Goal: Task Accomplishment & Management: Use online tool/utility

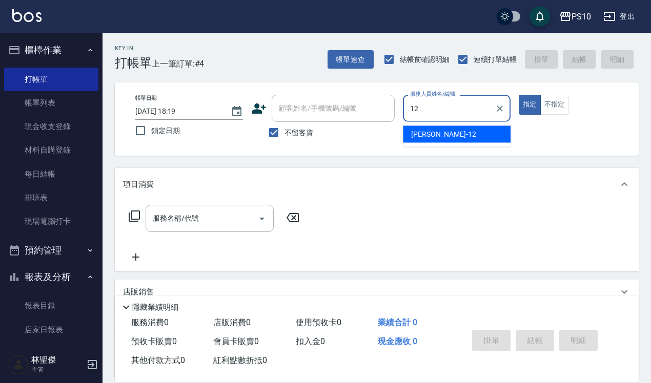
type input "[PERSON_NAME]-12"
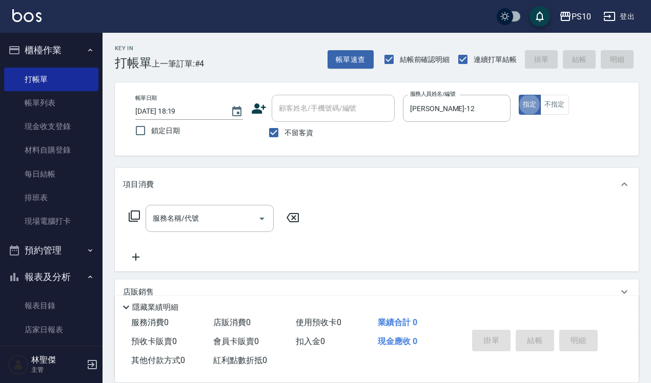
type button "true"
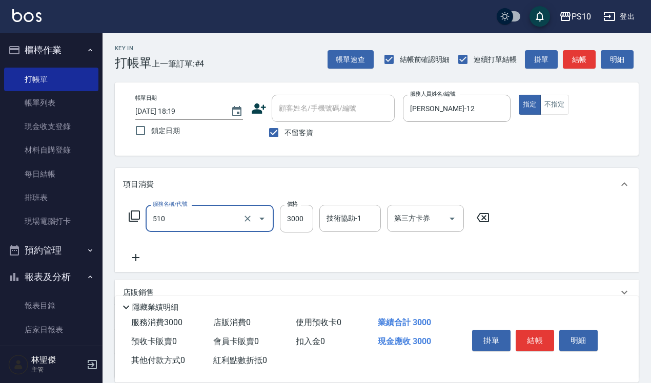
type input "離子護(510)"
type input "2700"
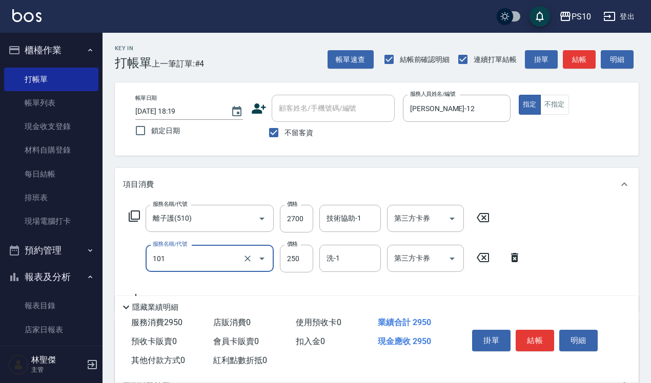
type input "洗髮(101)"
type input "280"
click at [538, 339] on button "結帳" at bounding box center [535, 341] width 38 height 22
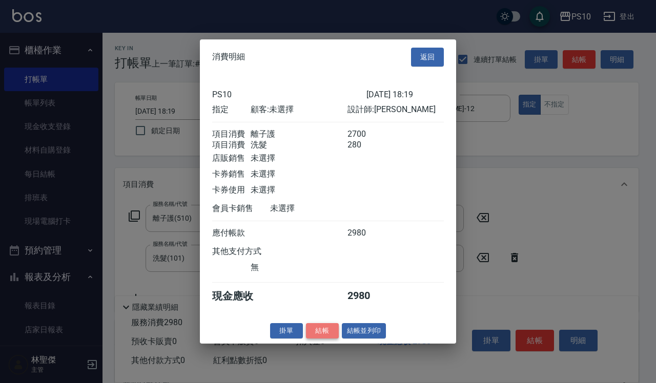
click at [324, 339] on button "結帳" at bounding box center [322, 331] width 33 height 16
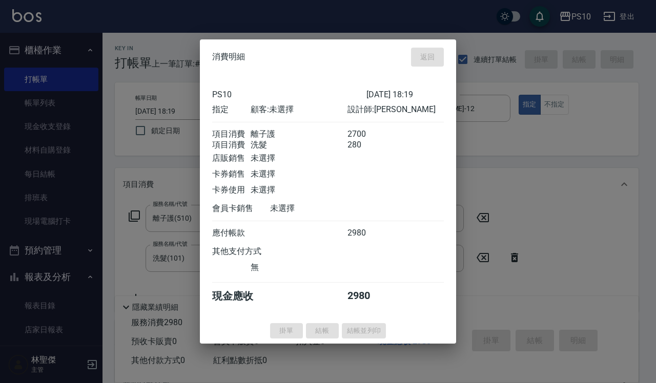
type input "[DATE] 20:24"
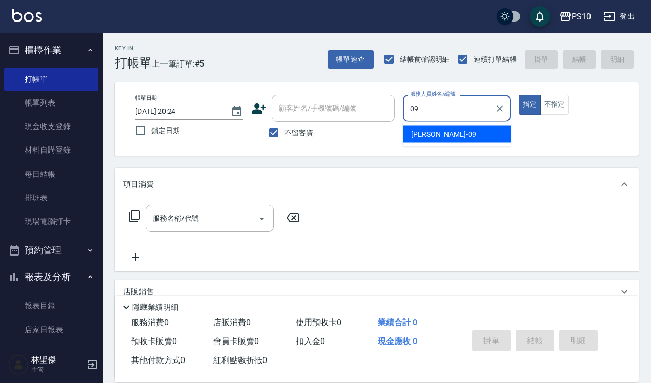
type input "[PERSON_NAME]-09"
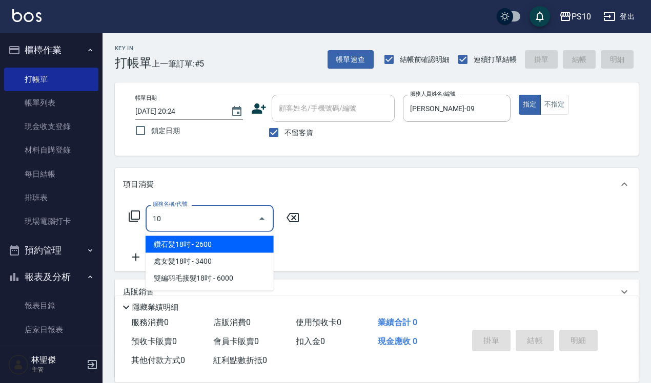
type input "101"
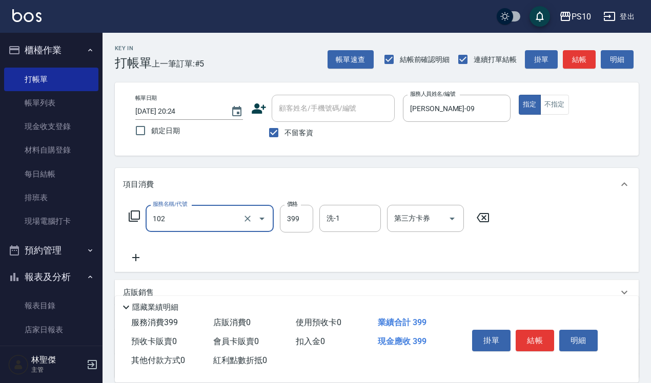
type input "SPA洗髮399(102)"
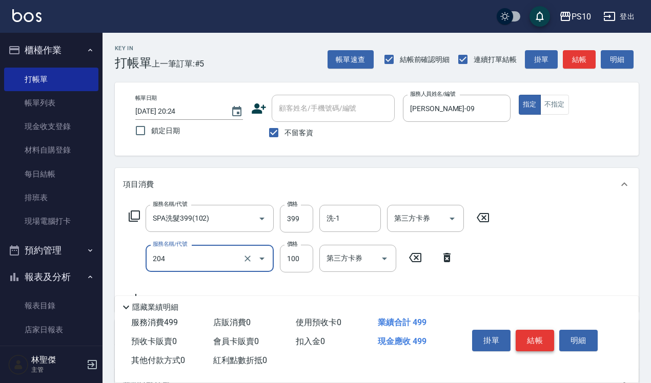
type input "剪瀏海(204)"
click at [534, 334] on button "結帳" at bounding box center [535, 341] width 38 height 22
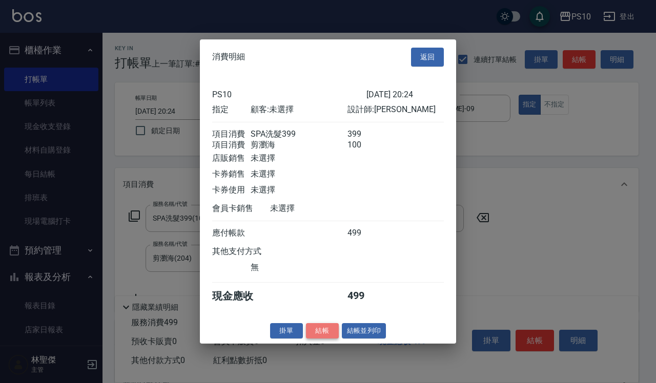
click at [320, 333] on button "結帳" at bounding box center [322, 331] width 33 height 16
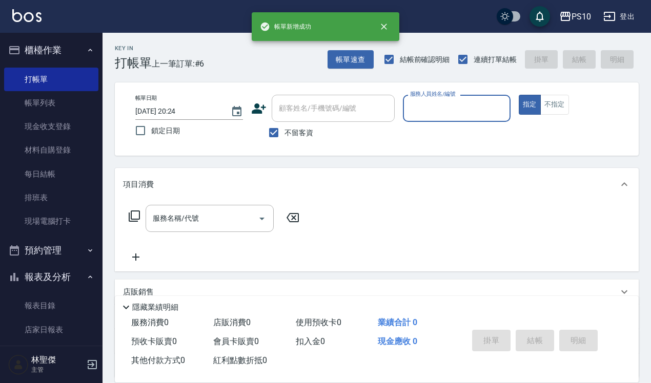
click at [439, 111] on input "服務人員姓名/編號" at bounding box center [456, 108] width 98 height 18
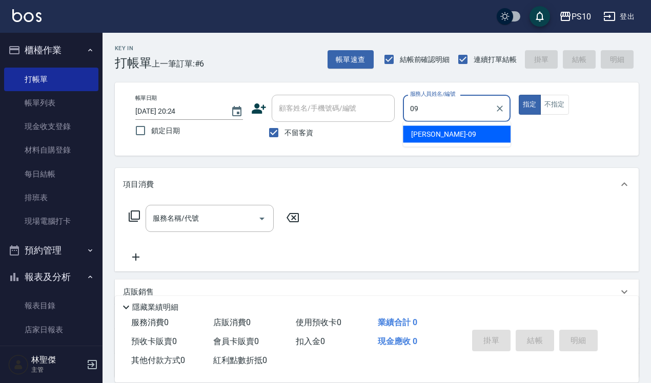
type input "[PERSON_NAME]-09"
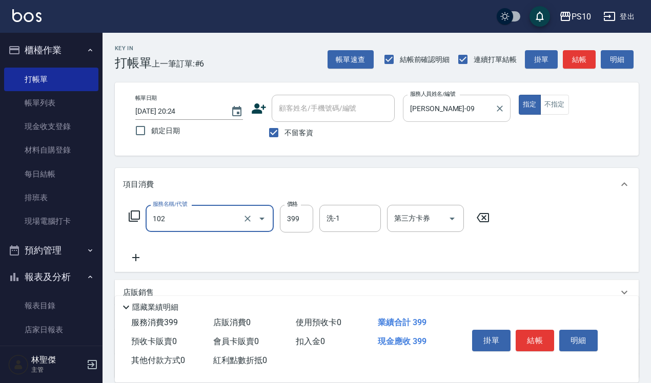
type input "SPA洗髮399(102)"
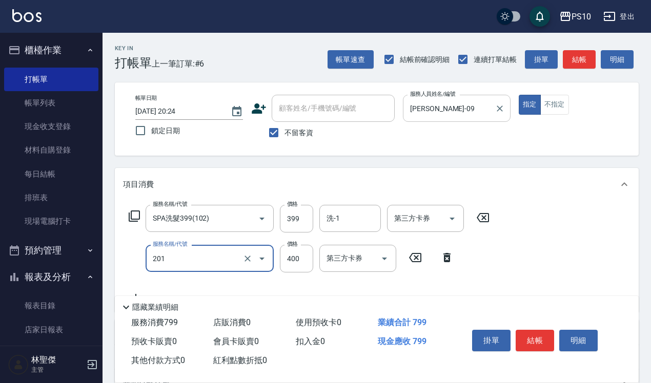
type input "剪髮(201)"
type input "350"
click at [529, 343] on button "結帳" at bounding box center [535, 341] width 38 height 22
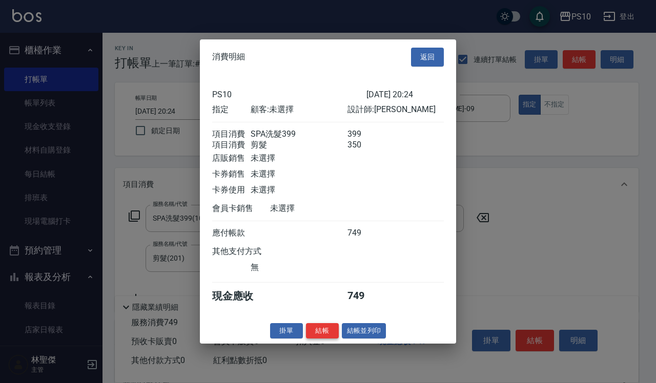
click at [319, 337] on button "結帳" at bounding box center [322, 331] width 33 height 16
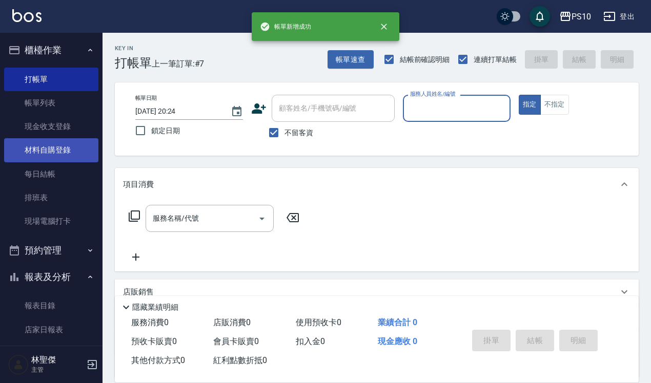
scroll to position [128, 0]
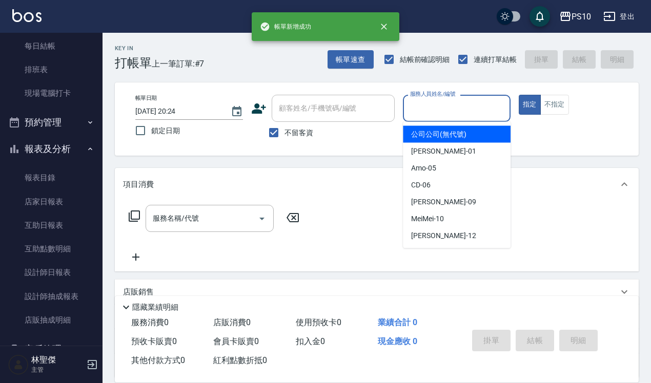
drag, startPoint x: 434, startPoint y: 111, endPoint x: 430, endPoint y: 123, distance: 12.7
click at [434, 111] on input "服務人員姓名/編號" at bounding box center [456, 108] width 98 height 18
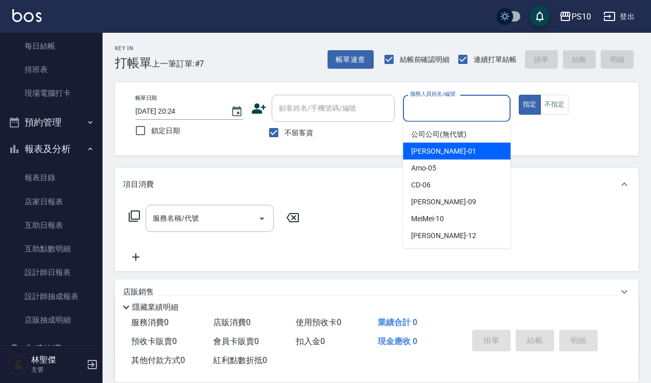
click at [427, 147] on span "[PERSON_NAME] -01" at bounding box center [443, 151] width 65 height 11
type input "[PERSON_NAME]-01"
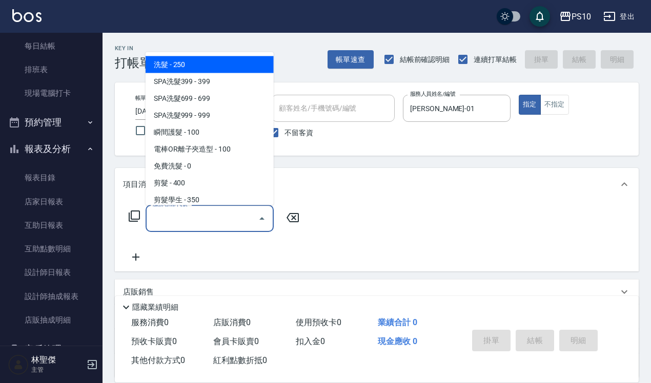
click at [208, 224] on input "服務名稱/代號" at bounding box center [202, 219] width 104 height 18
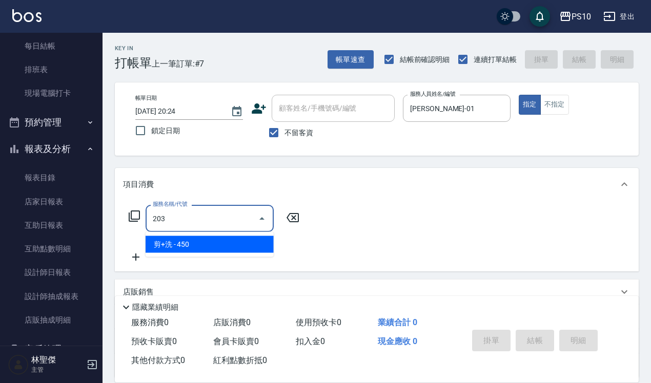
type input "剪+洗(203)"
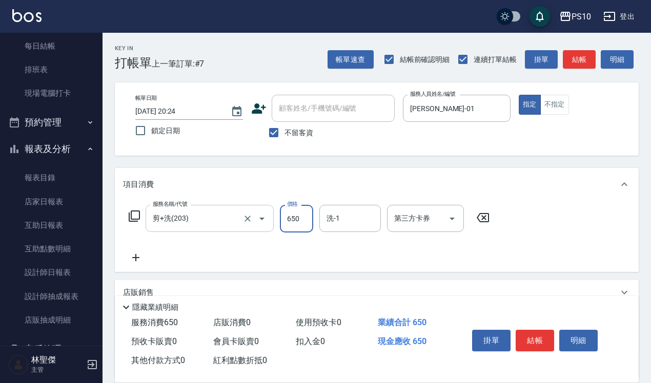
type input "650"
drag, startPoint x: 533, startPoint y: 341, endPoint x: 502, endPoint y: 338, distance: 30.9
click at [532, 341] on button "結帳" at bounding box center [535, 341] width 38 height 22
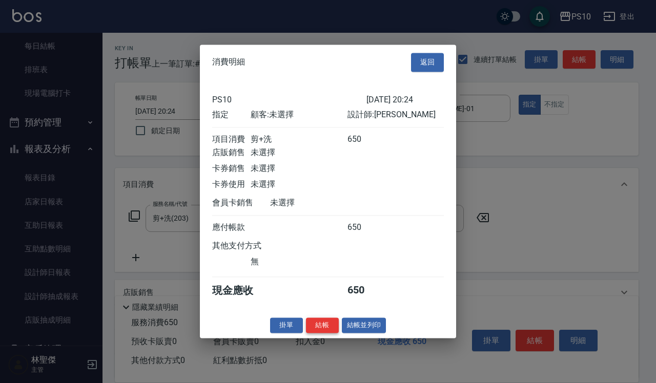
click at [324, 328] on button "結帳" at bounding box center [322, 326] width 33 height 16
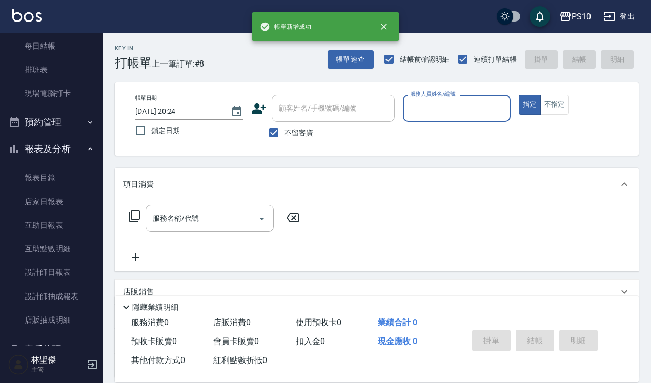
click at [451, 106] on input "服務人員姓名/編號" at bounding box center [456, 108] width 98 height 18
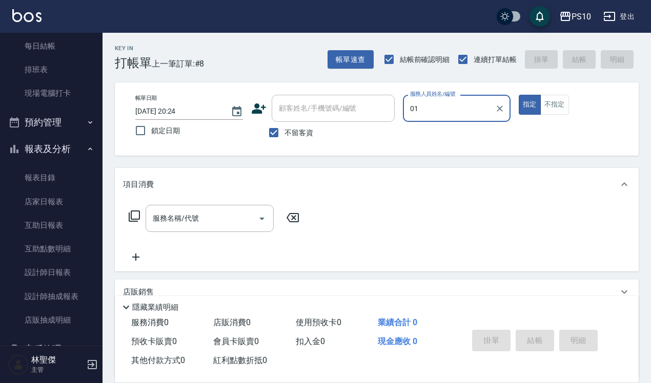
type input "[PERSON_NAME]-01"
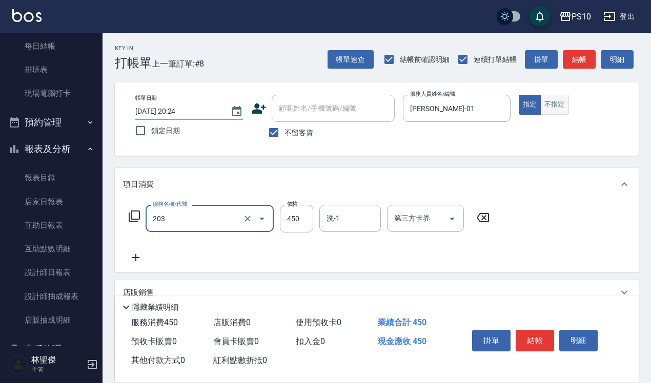
type input "剪+洗(203)"
click at [559, 106] on button "不指定" at bounding box center [554, 105] width 29 height 20
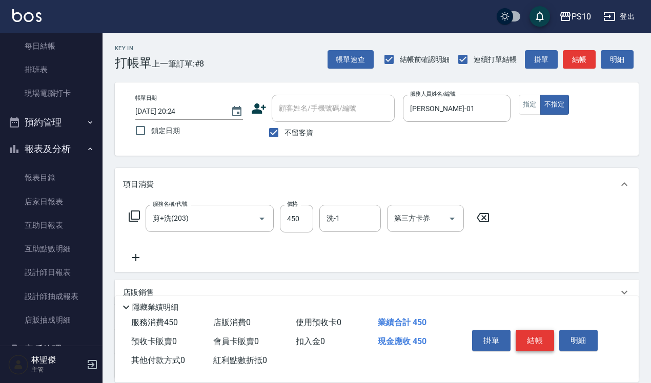
click at [546, 333] on button "結帳" at bounding box center [535, 341] width 38 height 22
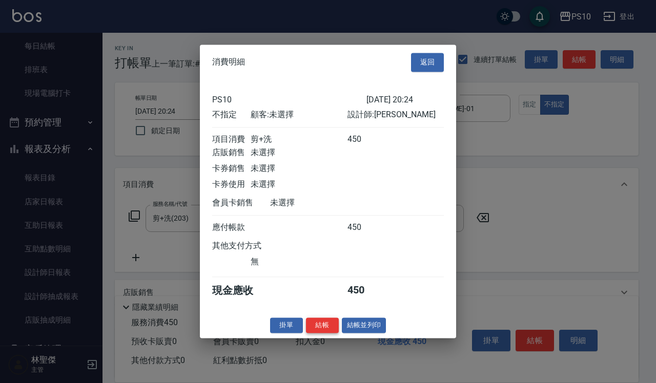
click at [319, 333] on button "結帳" at bounding box center [322, 326] width 33 height 16
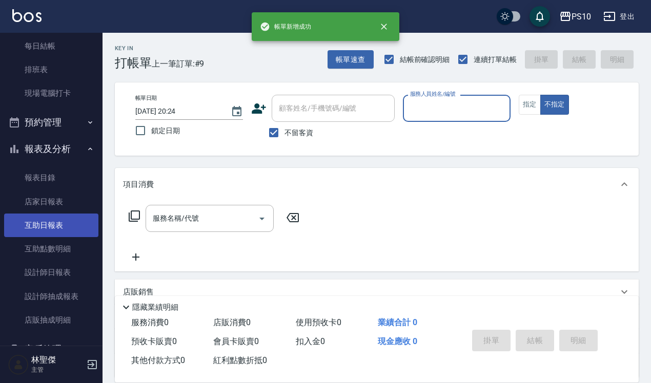
scroll to position [236, 0]
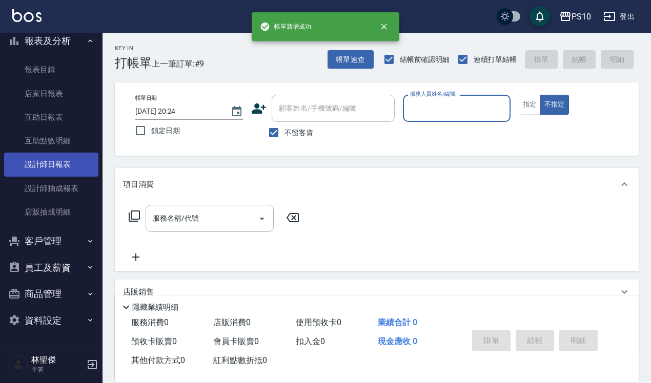
click at [52, 164] on link "設計師日報表" at bounding box center [51, 165] width 94 height 24
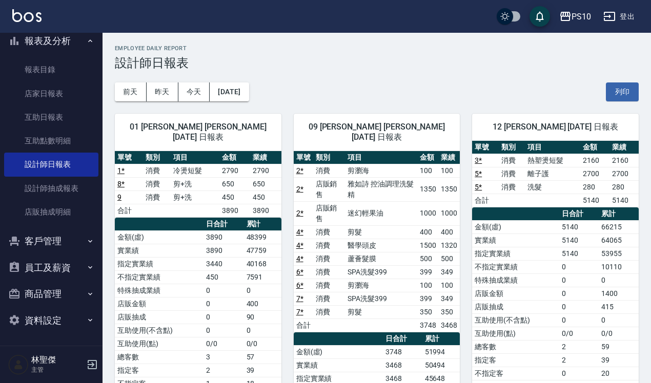
scroll to position [64, 0]
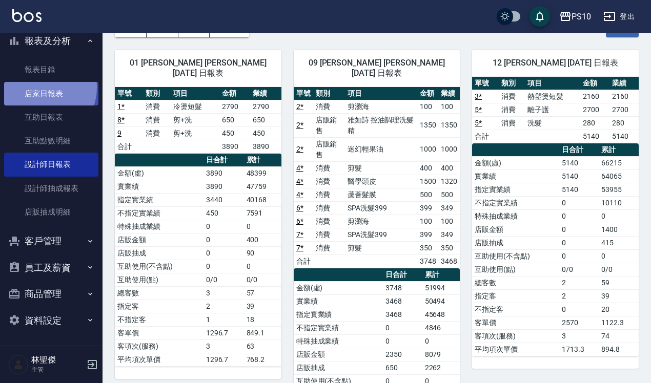
click at [41, 87] on link "店家日報表" at bounding box center [51, 94] width 94 height 24
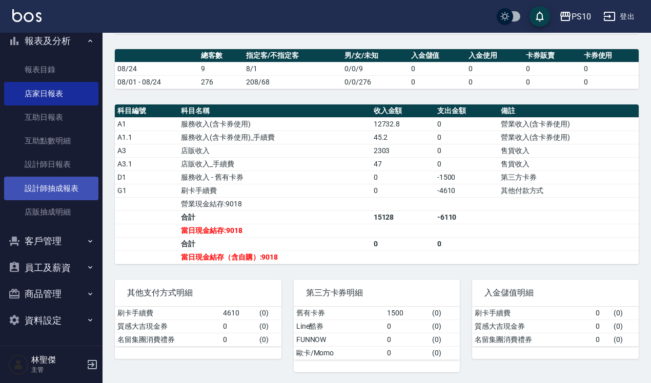
scroll to position [256, 0]
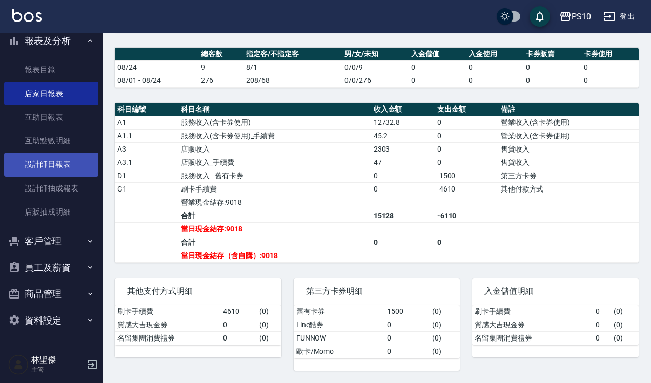
click at [72, 162] on link "設計師日報表" at bounding box center [51, 165] width 94 height 24
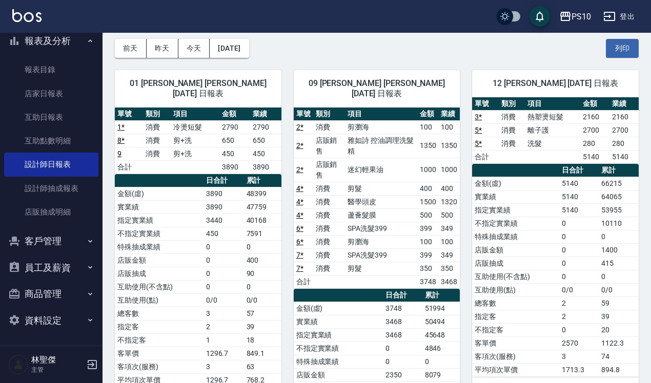
scroll to position [64, 0]
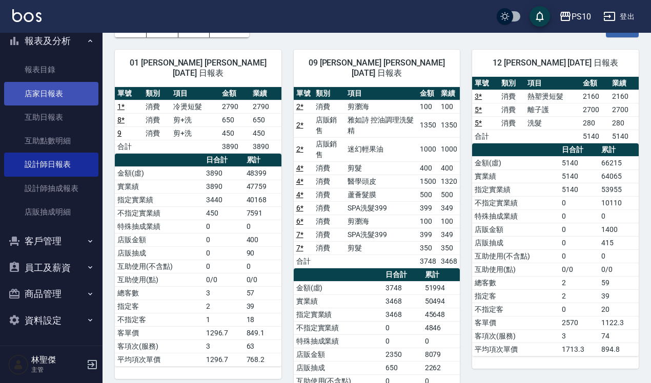
click at [66, 96] on link "店家日報表" at bounding box center [51, 94] width 94 height 24
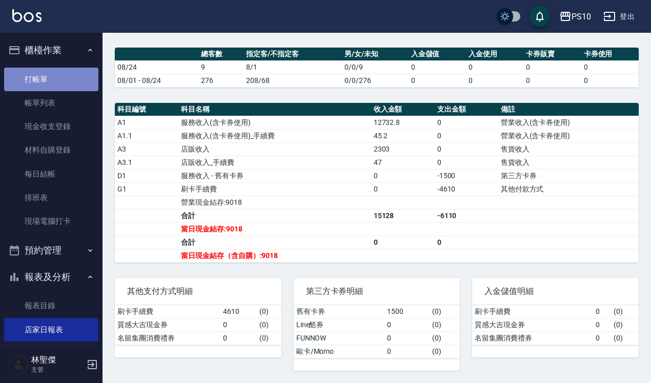
click at [72, 81] on link "打帳單" at bounding box center [51, 80] width 94 height 24
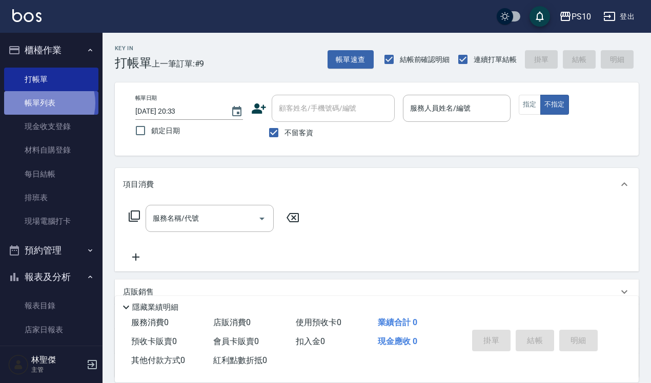
click at [43, 103] on link "帳單列表" at bounding box center [51, 103] width 94 height 24
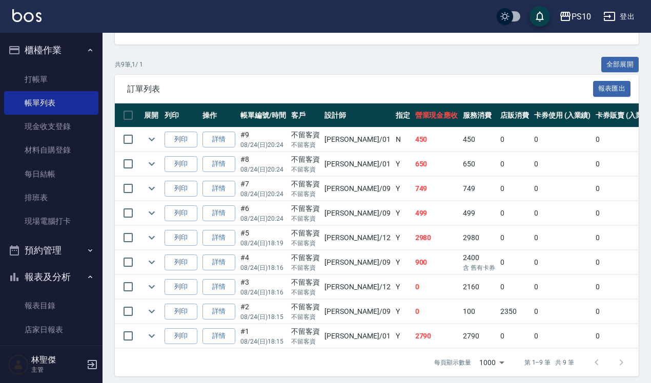
scroll to position [230, 0]
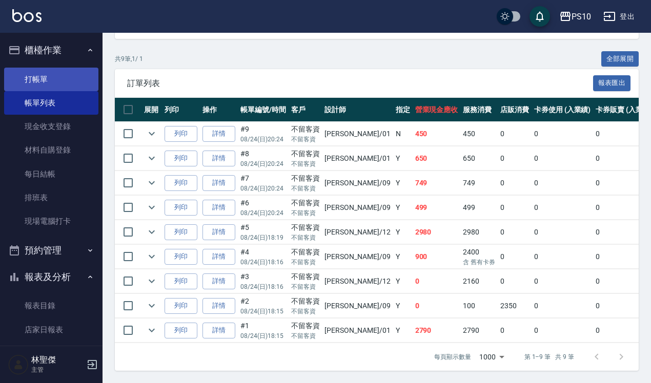
click at [61, 77] on link "打帳單" at bounding box center [51, 80] width 94 height 24
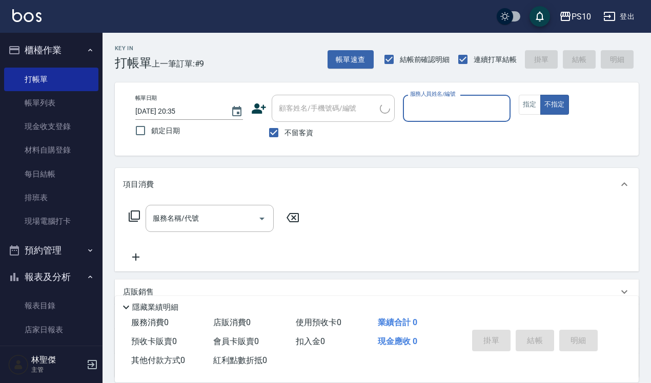
click at [470, 104] on input "服務人員姓名/編號" at bounding box center [456, 108] width 98 height 18
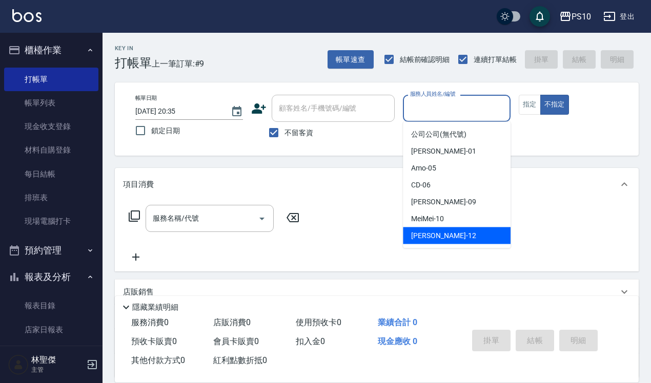
click at [442, 232] on div "[PERSON_NAME] -12" at bounding box center [457, 236] width 108 height 17
type input "[PERSON_NAME]-12"
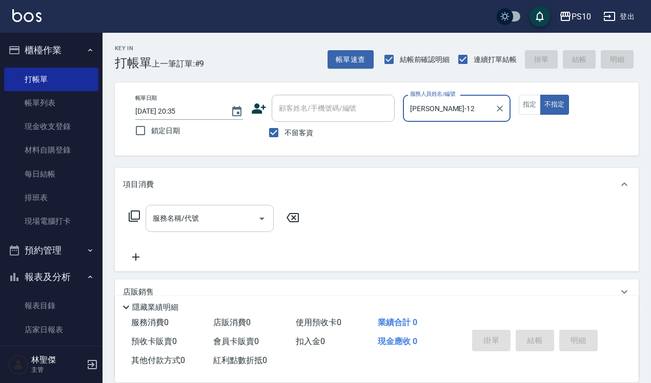
click at [227, 225] on input "服務名稱/代號" at bounding box center [202, 219] width 104 height 18
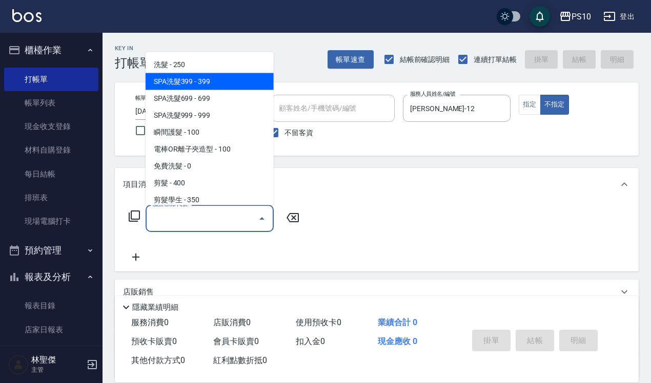
click at [224, 83] on span "SPA洗髮399 - 399" at bounding box center [210, 81] width 128 height 17
type input "SPA洗髮399(102)"
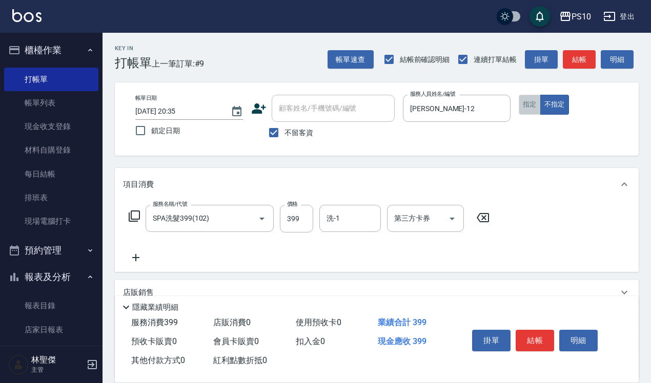
click at [531, 114] on button "指定" at bounding box center [530, 105] width 22 height 20
click at [537, 335] on button "結帳" at bounding box center [535, 341] width 38 height 22
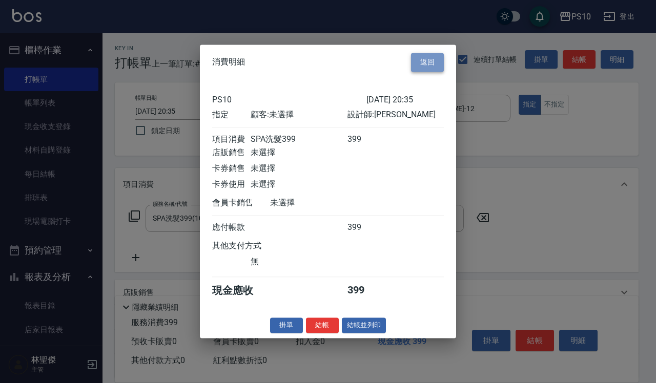
click at [439, 59] on button "返回" at bounding box center [427, 62] width 33 height 19
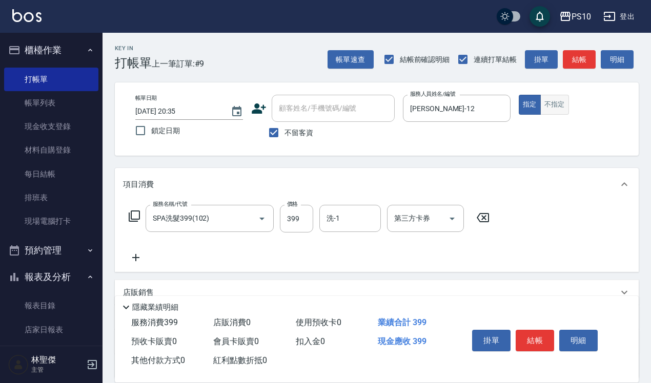
click at [555, 106] on button "不指定" at bounding box center [554, 105] width 29 height 20
click at [525, 326] on div "掛單 結帳 明細" at bounding box center [535, 342] width 134 height 32
click at [528, 331] on button "結帳" at bounding box center [535, 341] width 38 height 22
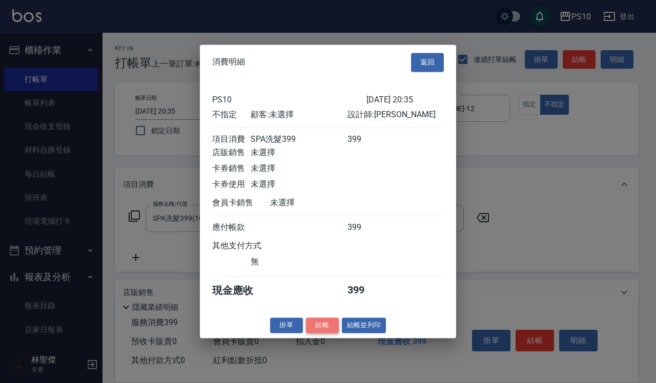
click at [322, 334] on button "結帳" at bounding box center [322, 326] width 33 height 16
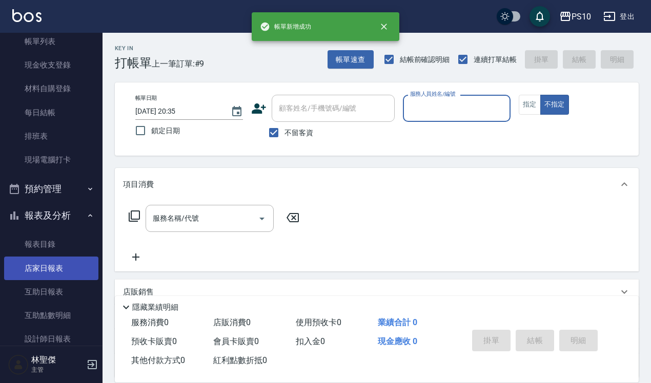
scroll to position [128, 0]
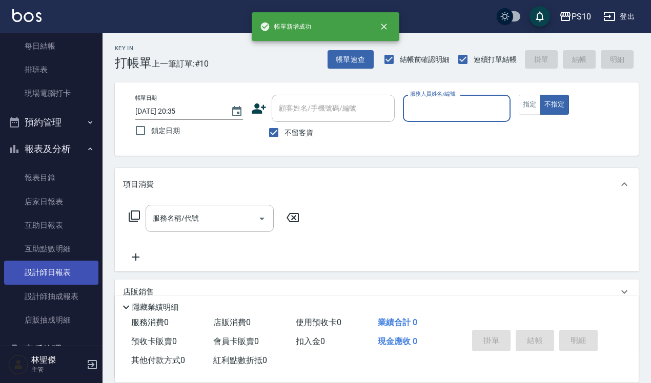
click at [76, 270] on link "設計師日報表" at bounding box center [51, 273] width 94 height 24
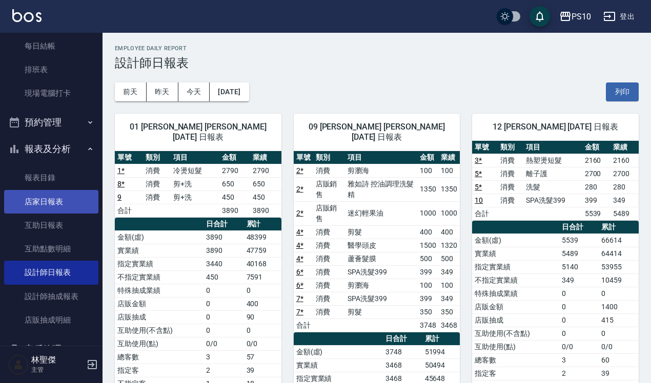
click at [76, 202] on link "店家日報表" at bounding box center [51, 202] width 94 height 24
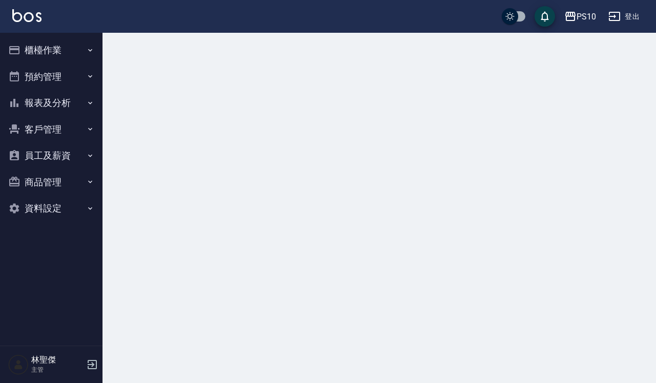
click at [53, 47] on button "櫃檯作業" at bounding box center [51, 50] width 94 height 27
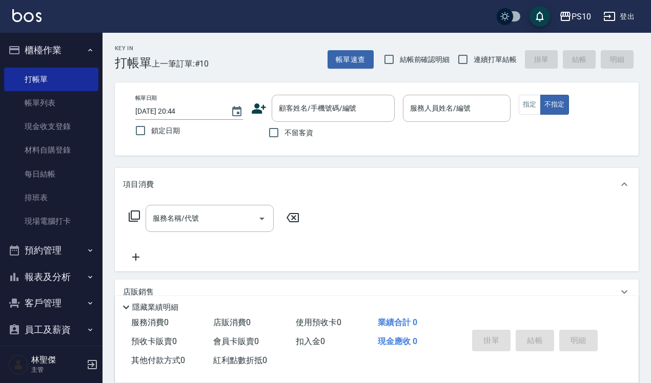
click at [429, 67] on label "結帳前確認明細" at bounding box center [414, 60] width 72 height 22
click at [400, 67] on input "結帳前確認明細" at bounding box center [389, 60] width 22 height 22
checkbox input "true"
click at [478, 53] on label "連續打單結帳" at bounding box center [484, 60] width 65 height 22
click at [474, 53] on input "連續打單結帳" at bounding box center [463, 60] width 22 height 22
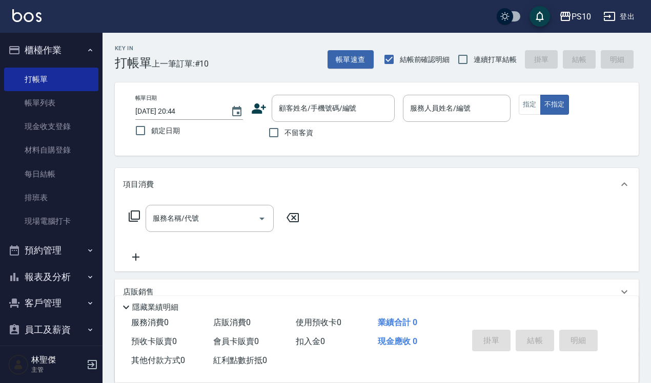
checkbox input "true"
click at [283, 133] on input "不留客資" at bounding box center [274, 133] width 22 height 22
checkbox input "true"
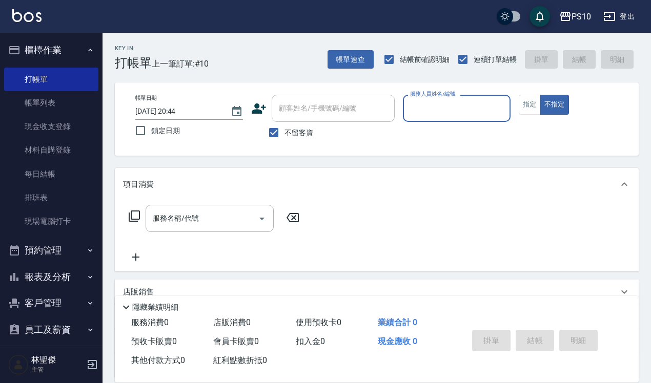
click at [450, 108] on input "服務人員姓名/編號" at bounding box center [456, 108] width 98 height 18
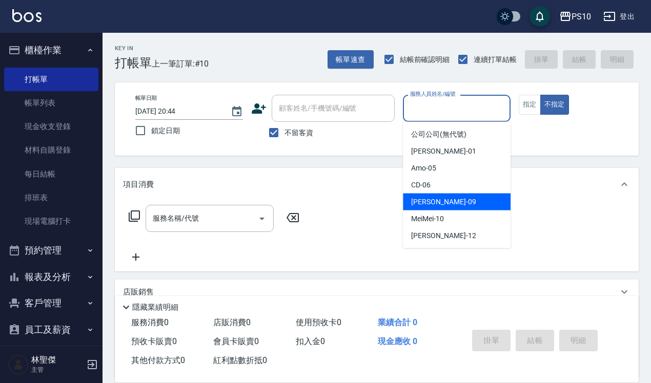
click at [441, 195] on div "Lisa -09" at bounding box center [457, 202] width 108 height 17
type input "[PERSON_NAME]-09"
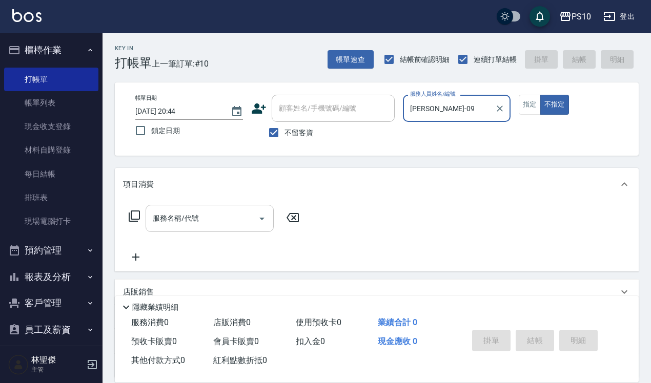
click at [218, 210] on input "服務名稱/代號" at bounding box center [202, 219] width 104 height 18
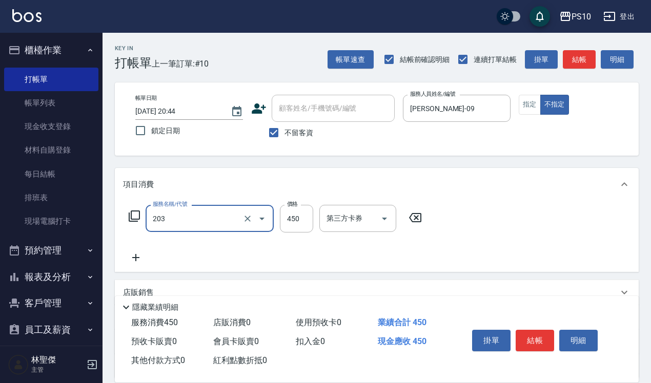
type input "剪+洗(203)"
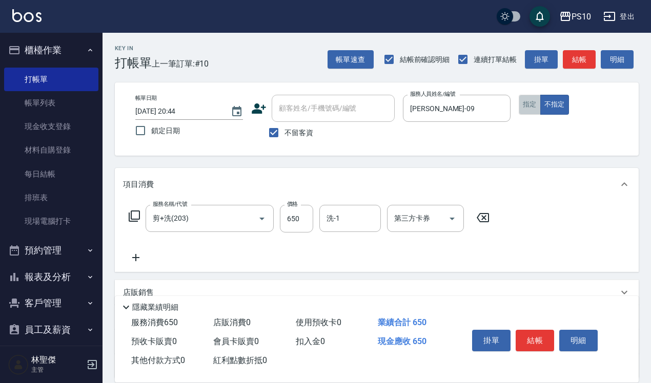
click at [529, 109] on button "指定" at bounding box center [530, 105] width 22 height 20
click at [525, 335] on button "結帳" at bounding box center [535, 341] width 38 height 22
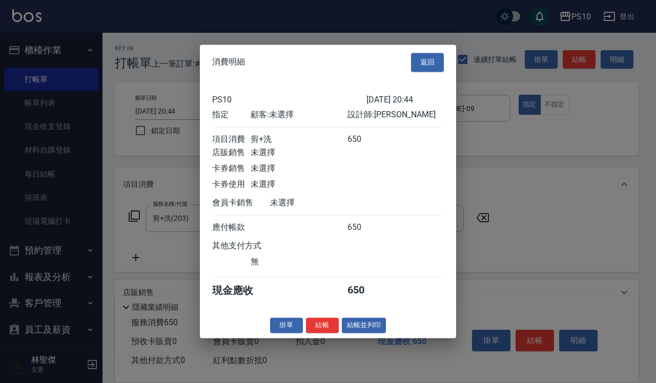
drag, startPoint x: 318, startPoint y: 328, endPoint x: 405, endPoint y: 270, distance: 105.6
click at [405, 270] on div "消費明細 返回 PS10 2025/08/24 20:44 指定 顧客: 未選擇 設計師: Lisa 項目消費 剪+洗 650 店販銷售 未選擇 卡券銷售 未…" at bounding box center [328, 192] width 256 height 294
drag, startPoint x: 429, startPoint y: 57, endPoint x: 428, endPoint y: 64, distance: 6.8
click at [429, 57] on button "返回" at bounding box center [427, 62] width 33 height 19
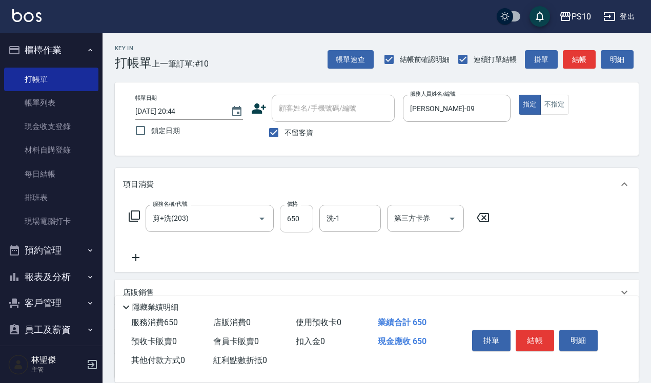
click at [303, 219] on input "650" at bounding box center [296, 219] width 33 height 28
type input "600"
drag, startPoint x: 537, startPoint y: 332, endPoint x: 429, endPoint y: 324, distance: 107.9
click at [537, 332] on button "結帳" at bounding box center [535, 341] width 38 height 22
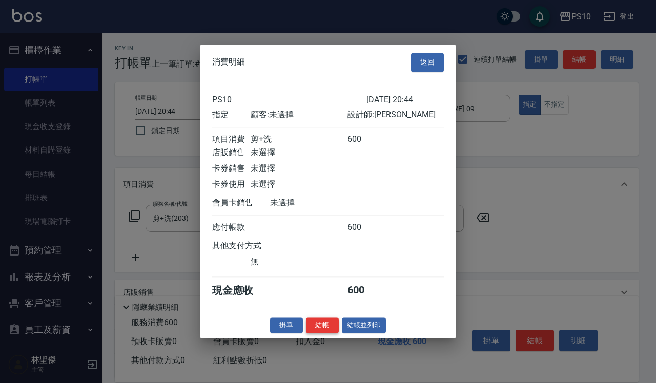
click at [323, 334] on button "結帳" at bounding box center [322, 326] width 33 height 16
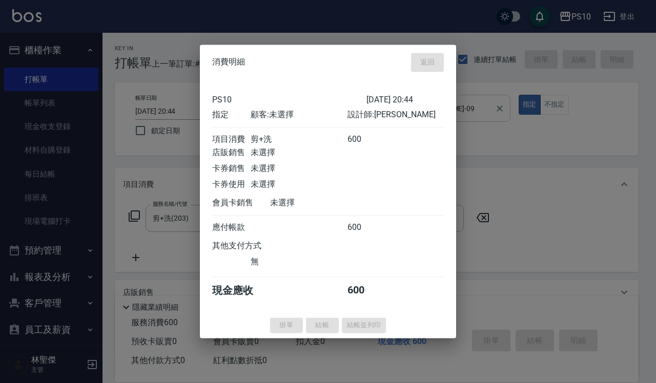
type input "2025/08/24 20:45"
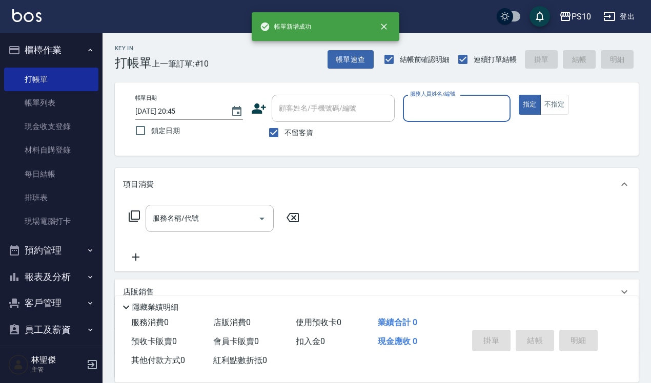
click at [466, 107] on input "服務人員姓名/編號" at bounding box center [456, 108] width 98 height 18
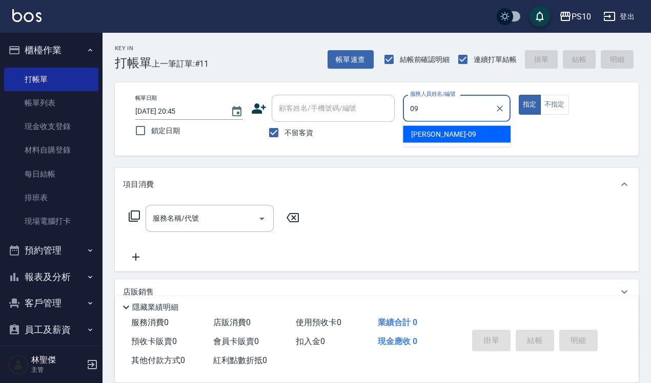
click at [451, 134] on div "Lisa -09" at bounding box center [457, 134] width 108 height 17
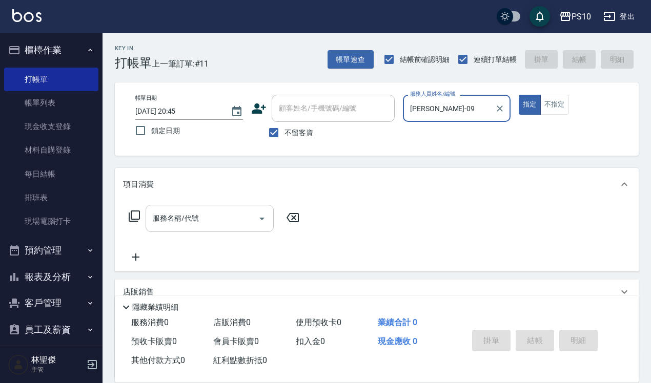
type input "[PERSON_NAME]-09"
click at [226, 214] on input "服務名稱/代號" at bounding box center [202, 219] width 104 height 18
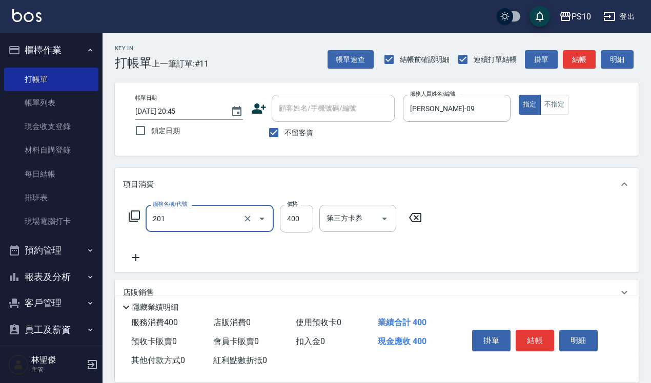
type input "剪髮(201)"
type input "350"
click at [536, 331] on button "結帳" at bounding box center [535, 341] width 38 height 22
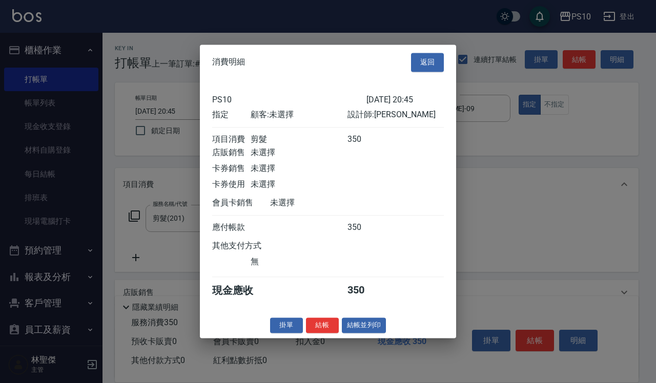
click at [323, 334] on button "結帳" at bounding box center [322, 326] width 33 height 16
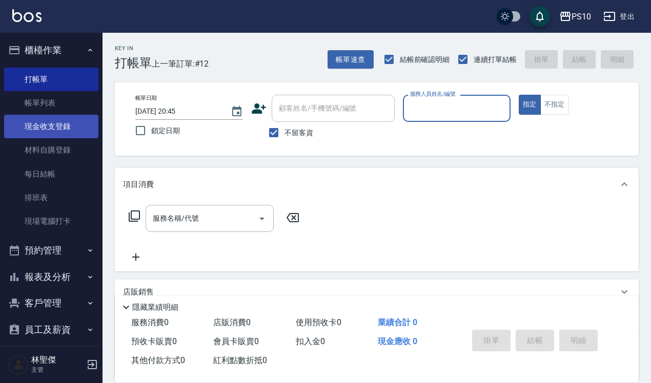
scroll to position [62, 0]
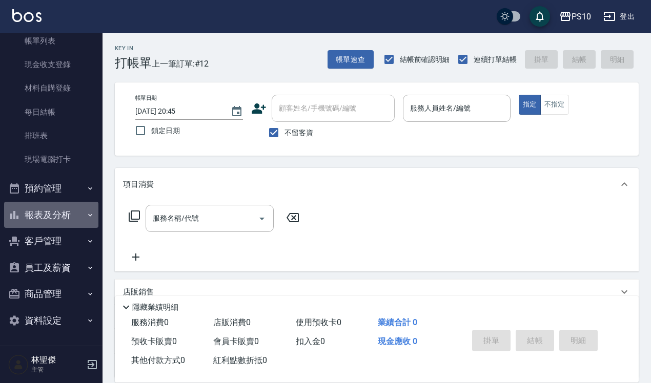
click at [77, 217] on button "報表及分析" at bounding box center [51, 215] width 94 height 27
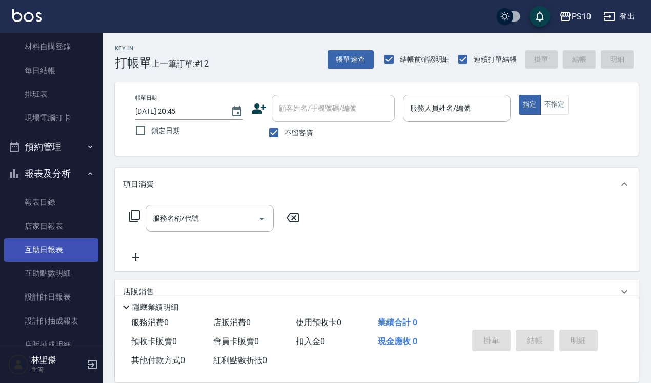
scroll to position [126, 0]
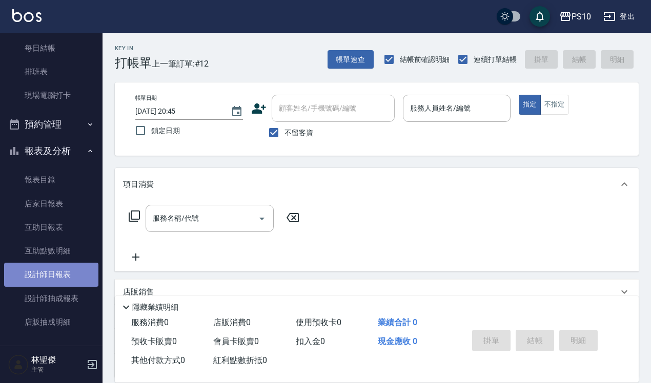
click at [70, 274] on link "設計師日報表" at bounding box center [51, 275] width 94 height 24
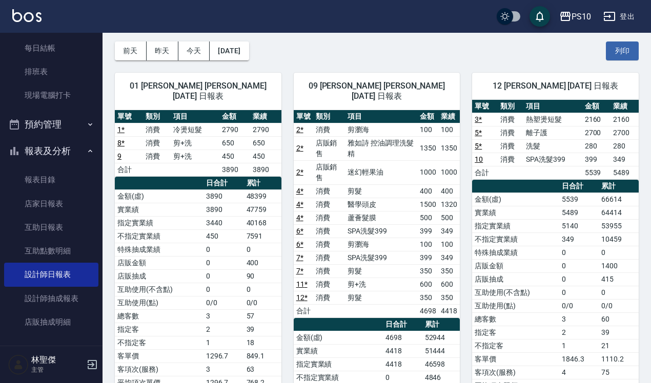
scroll to position [64, 0]
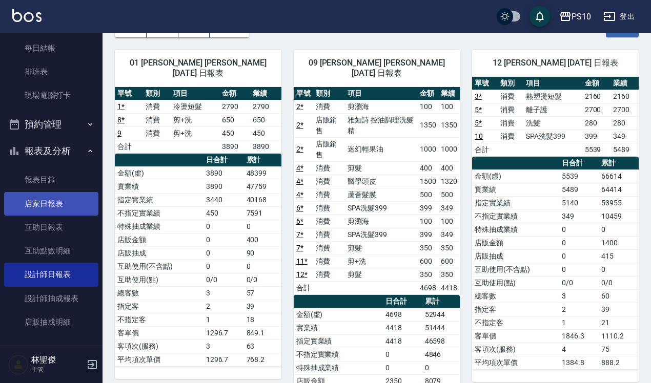
click at [61, 214] on link "店家日報表" at bounding box center [51, 204] width 94 height 24
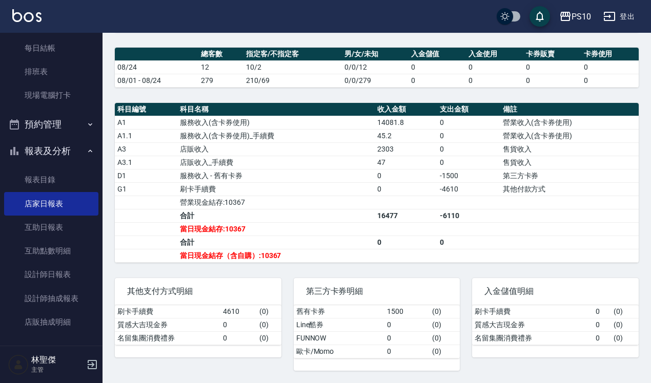
scroll to position [266, 0]
